Goal: Transaction & Acquisition: Purchase product/service

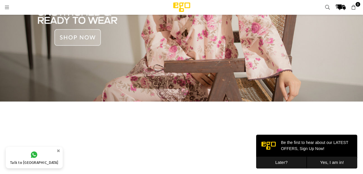
scroll to position [246, 0]
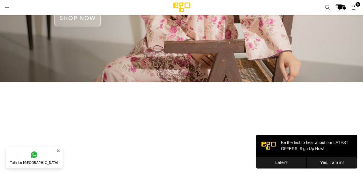
click at [295, 121] on div at bounding box center [181, 81] width 363 height 308
click at [279, 161] on button "Later?" at bounding box center [281, 163] width 51 height 12
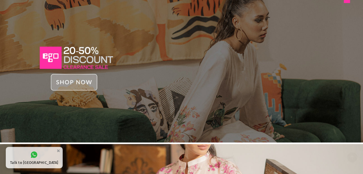
scroll to position [34, 0]
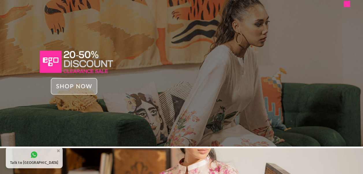
click at [291, 49] on img at bounding box center [181, 68] width 363 height 155
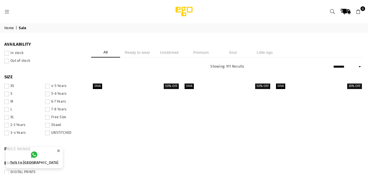
select select "******"
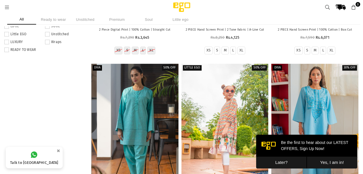
scroll to position [369, 0]
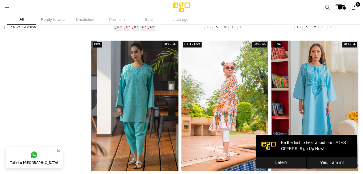
click at [284, 163] on button "Later?" at bounding box center [281, 163] width 51 height 12
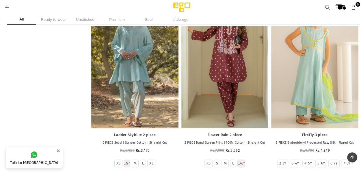
scroll to position [1313, 0]
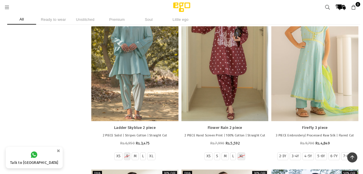
click at [82, 20] on li "Unstitched" at bounding box center [85, 19] width 29 height 10
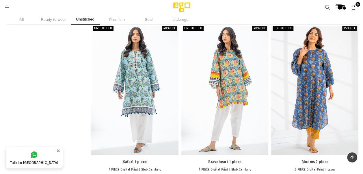
scroll to position [1639, 0]
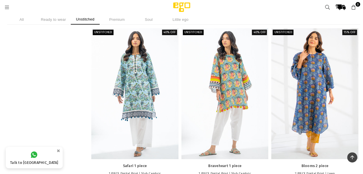
click at [6, 7] on icon at bounding box center [6, 7] width 5 height 5
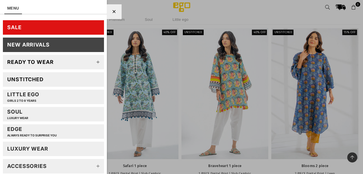
click at [21, 25] on link "SALE" at bounding box center [53, 27] width 101 height 14
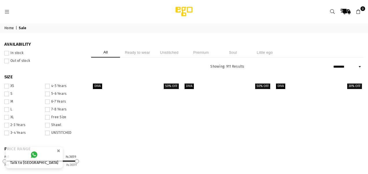
select select "******"
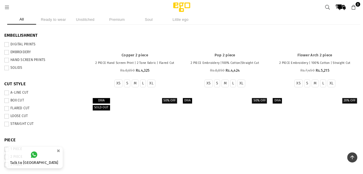
scroll to position [149, 0]
